Goal: Navigation & Orientation: Find specific page/section

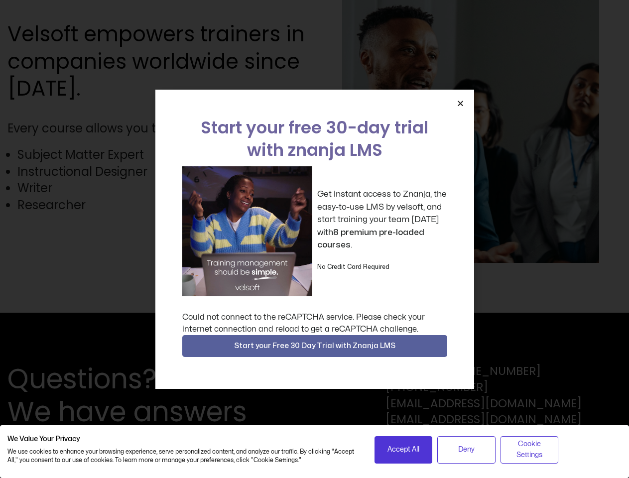
click at [314, 239] on div "Get instant access to Znanja, the easy-to-use LMS by velsoft, and start trainin…" at bounding box center [314, 231] width 265 height 130
click at [460, 103] on icon "Close" at bounding box center [460, 103] width 7 height 7
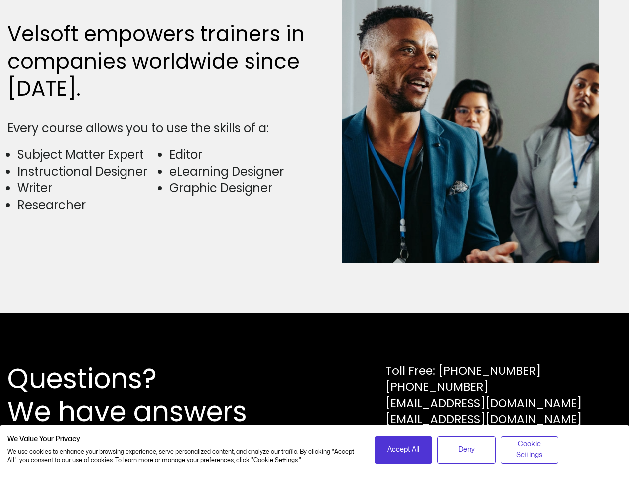
click at [315, 346] on div "Questions? We have answers Toll Free: [PHONE_NUMBER] [PHONE_NUMBER] [EMAIL_ADDR…" at bounding box center [314, 395] width 629 height 165
click at [404, 450] on span "Accept All" at bounding box center [404, 449] width 32 height 11
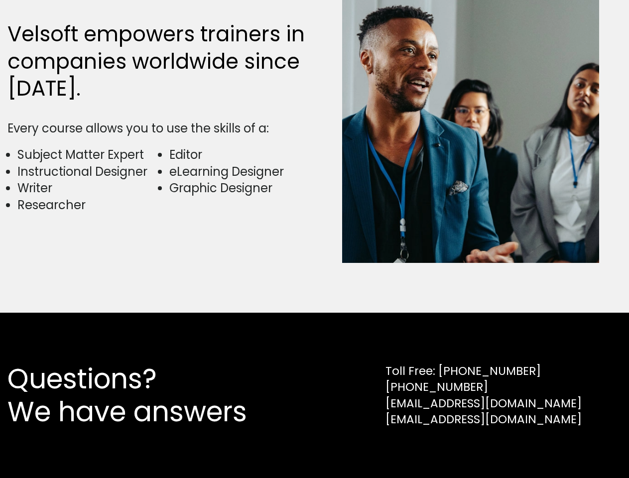
click at [466, 450] on div "Questions? We have answers Toll Free: [PHONE_NUMBER] [PHONE_NUMBER] [EMAIL_ADDR…" at bounding box center [314, 395] width 629 height 165
click at [530, 450] on div "Questions? We have answers Toll Free: [PHONE_NUMBER] [PHONE_NUMBER] [EMAIL_ADDR…" at bounding box center [314, 395] width 629 height 165
